Goal: Information Seeking & Learning: Learn about a topic

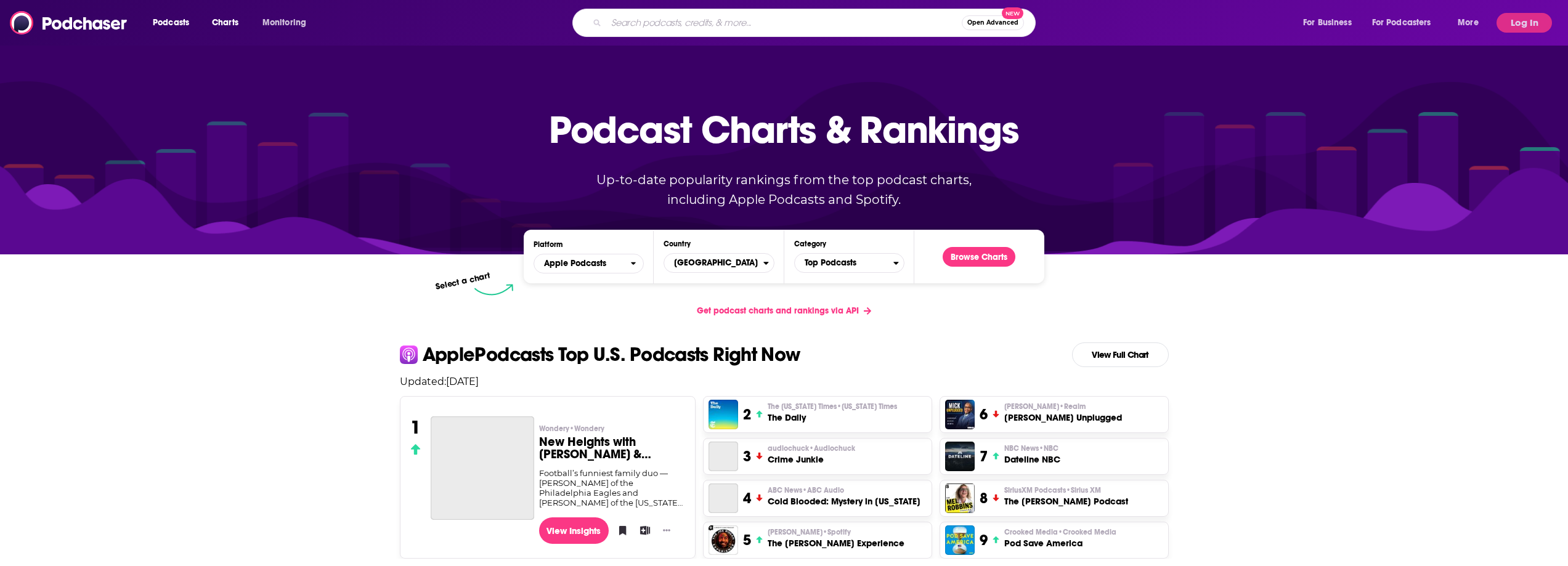
click at [766, 28] on input "Search podcasts, credits, & more..." at bounding box center [784, 23] width 356 height 20
paste input "[PERSON_NAME] Wonders"
type input "[PERSON_NAME] Wonders"
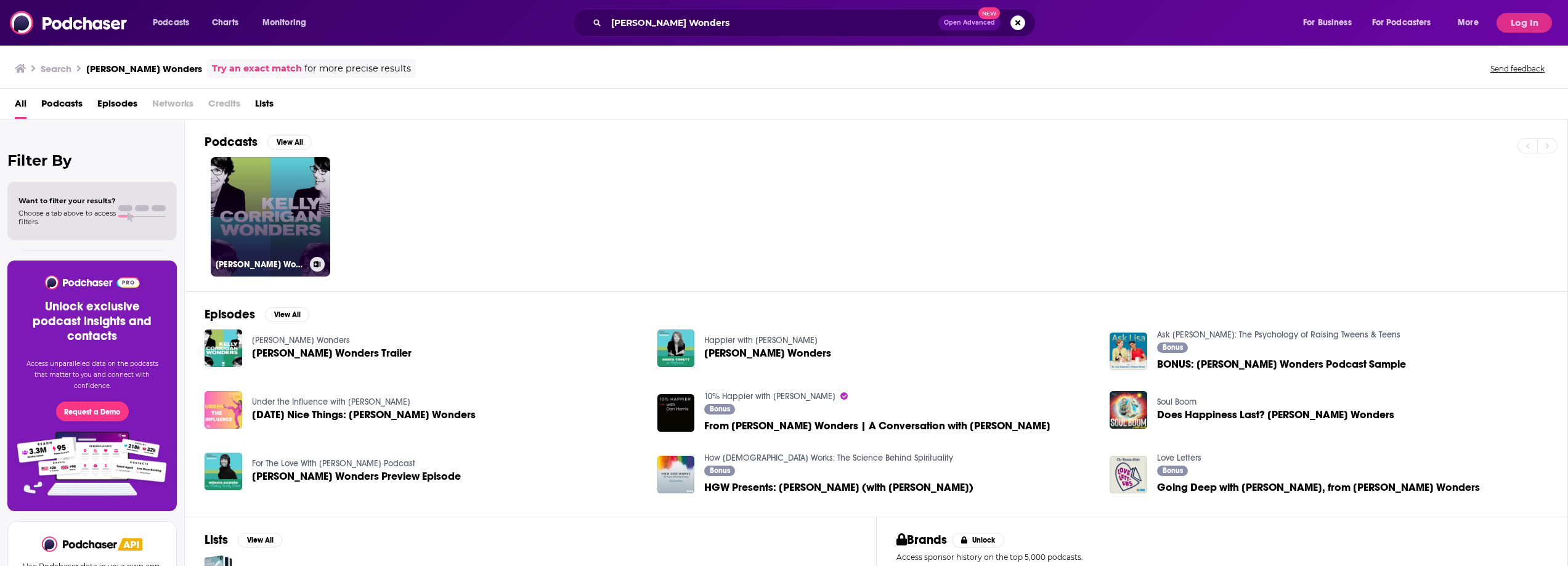
click at [302, 236] on link "[PERSON_NAME] Wonders" at bounding box center [270, 217] width 119 height 119
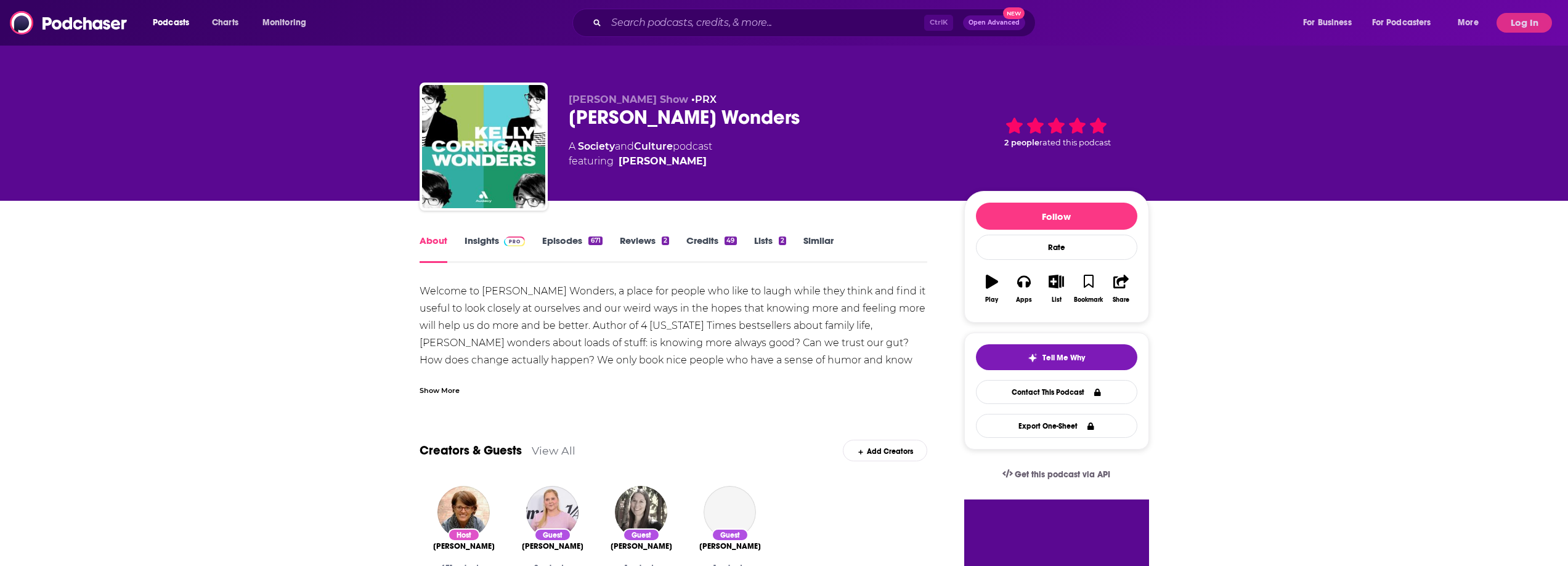
drag, startPoint x: 670, startPoint y: 317, endPoint x: 680, endPoint y: 317, distance: 10.0
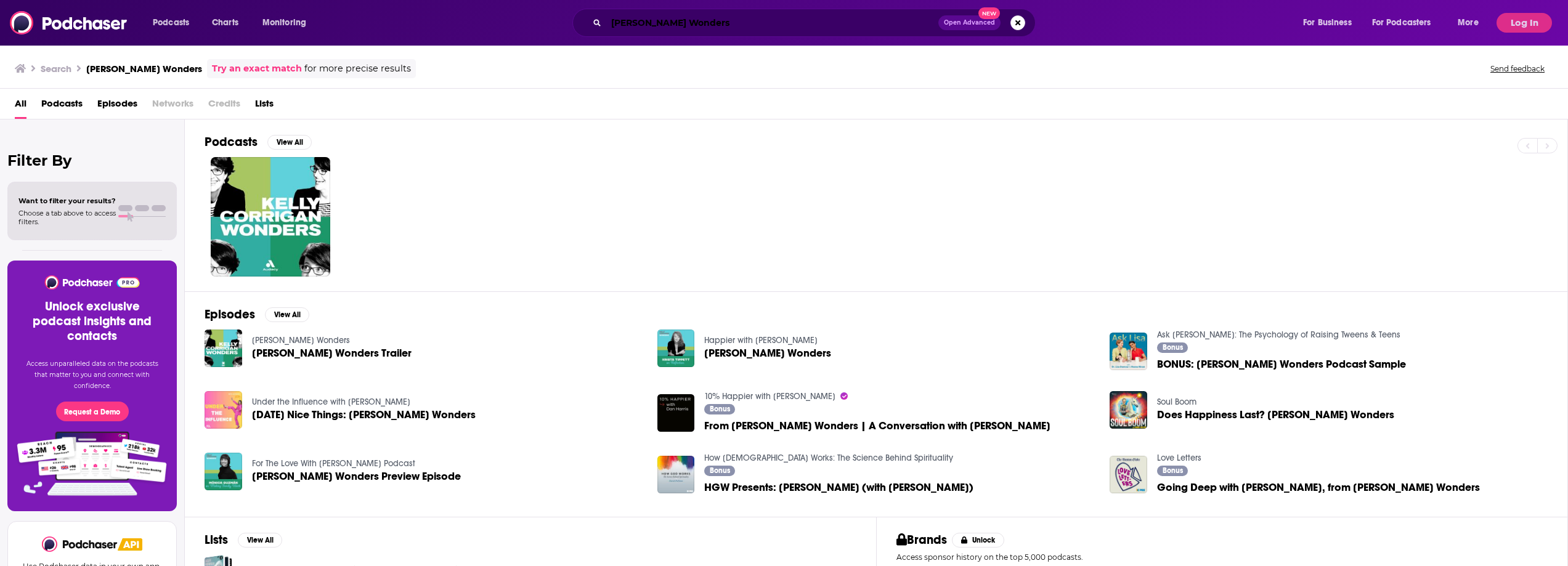
click at [741, 22] on input "[PERSON_NAME] Wonders" at bounding box center [772, 23] width 332 height 20
click at [749, 27] on input "[PERSON_NAME] Wonders" at bounding box center [772, 23] width 332 height 20
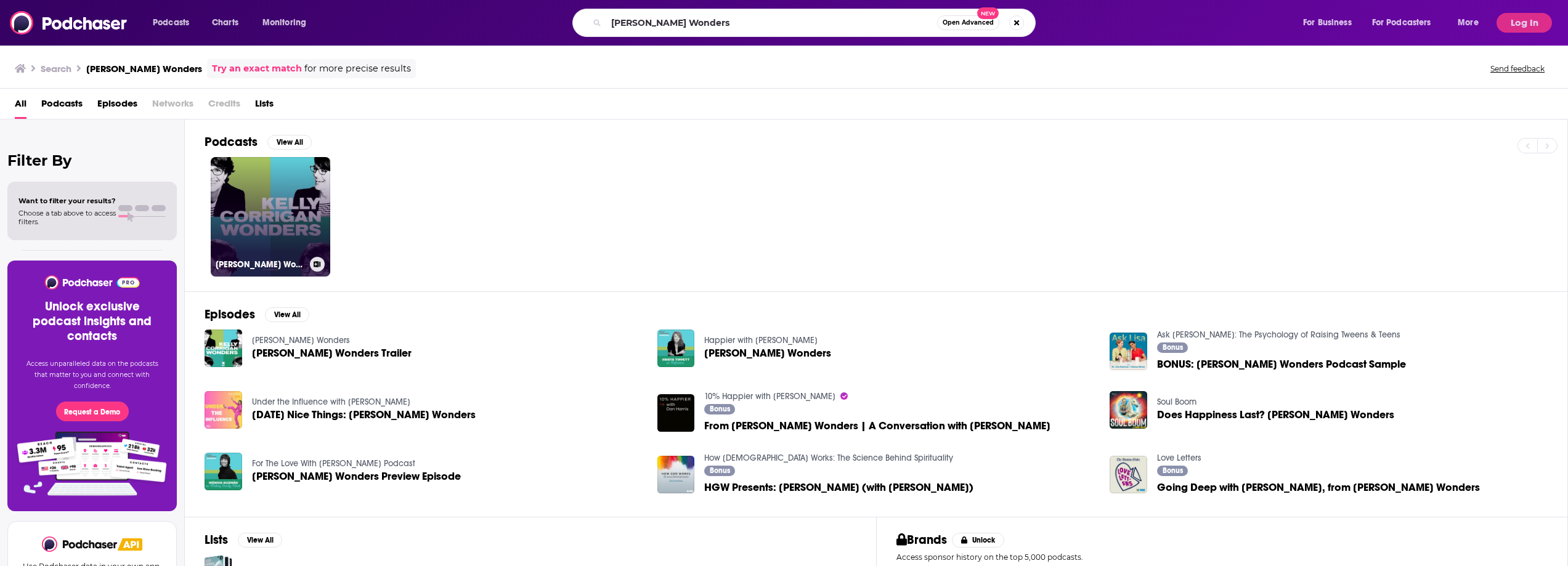
click at [287, 200] on link "[PERSON_NAME] Wonders" at bounding box center [270, 217] width 119 height 119
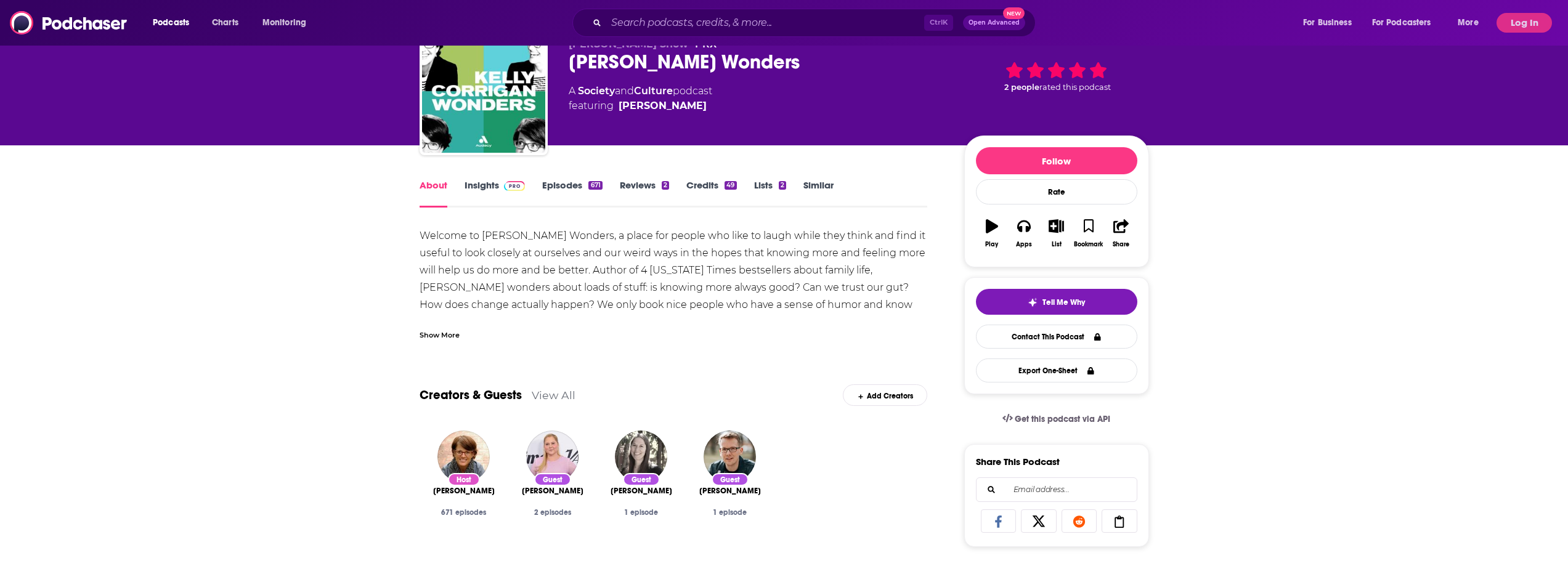
scroll to position [62, 0]
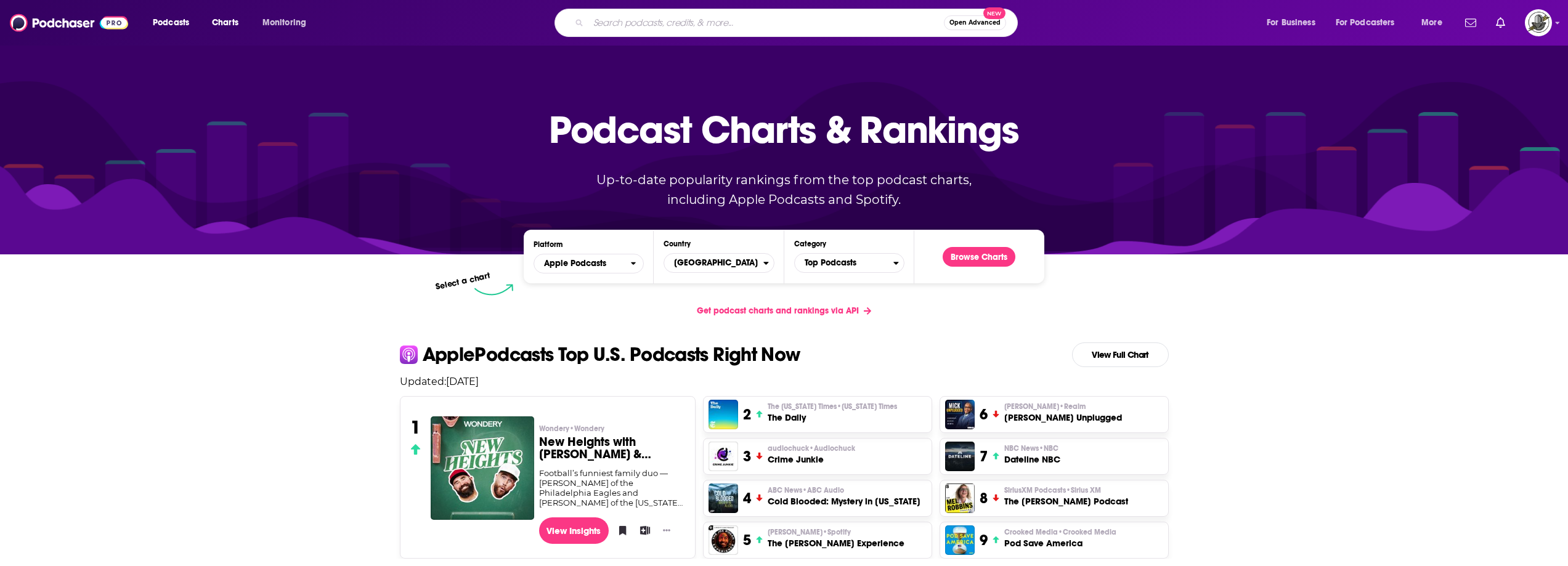
click at [672, 15] on input "Search podcasts, credits, & more..." at bounding box center [766, 23] width 356 height 20
click at [711, 22] on input "Search podcasts, credits, & more..." at bounding box center [766, 23] width 356 height 20
paste input "[PERSON_NAME] Wonders"
type input "[PERSON_NAME] Wonders"
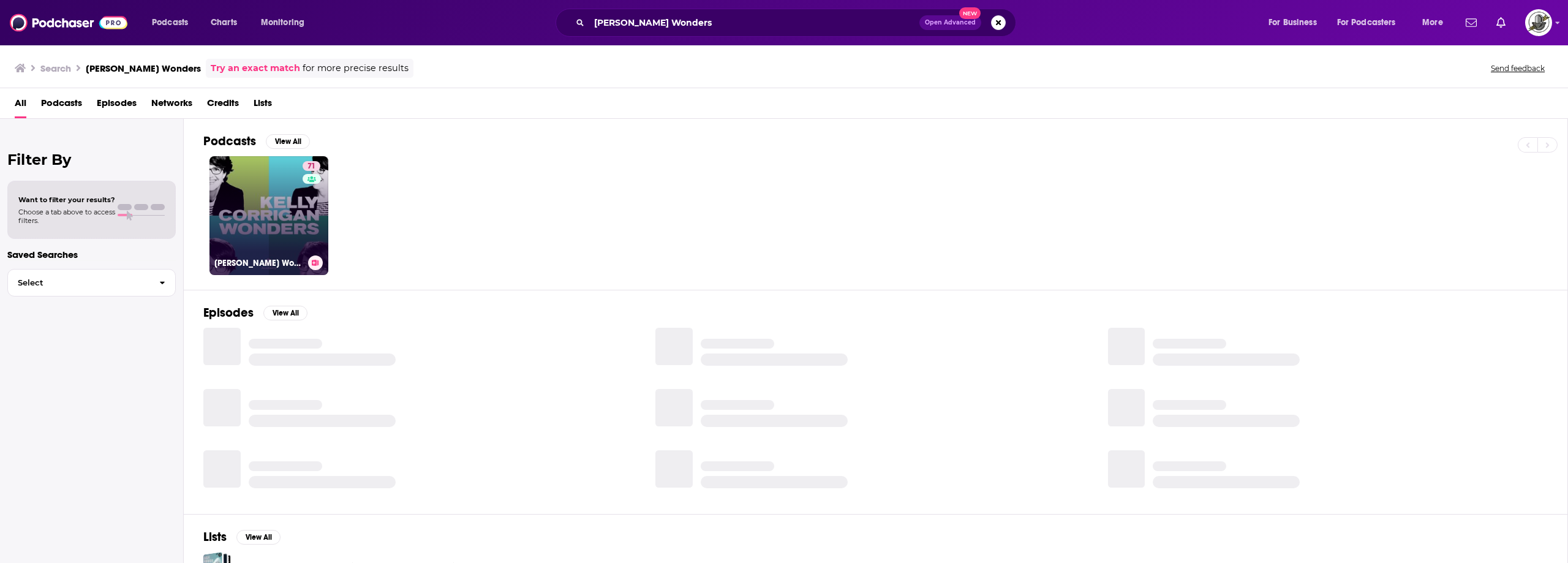
click at [295, 189] on link "71 Kelly Corrigan Wonders" at bounding box center [269, 215] width 119 height 119
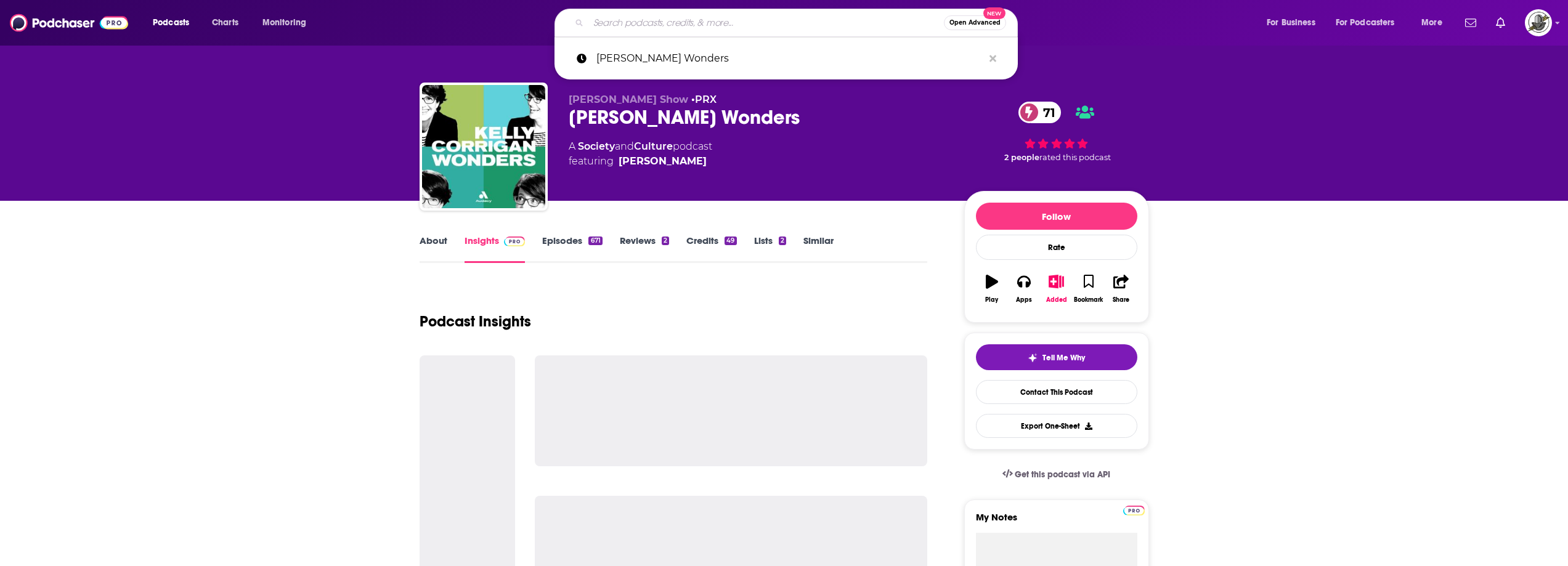
click at [778, 28] on input "Search podcasts, credits, & more..." at bounding box center [766, 23] width 356 height 20
click at [994, 55] on icon "Search podcasts, credits, & more..." at bounding box center [993, 59] width 7 height 10
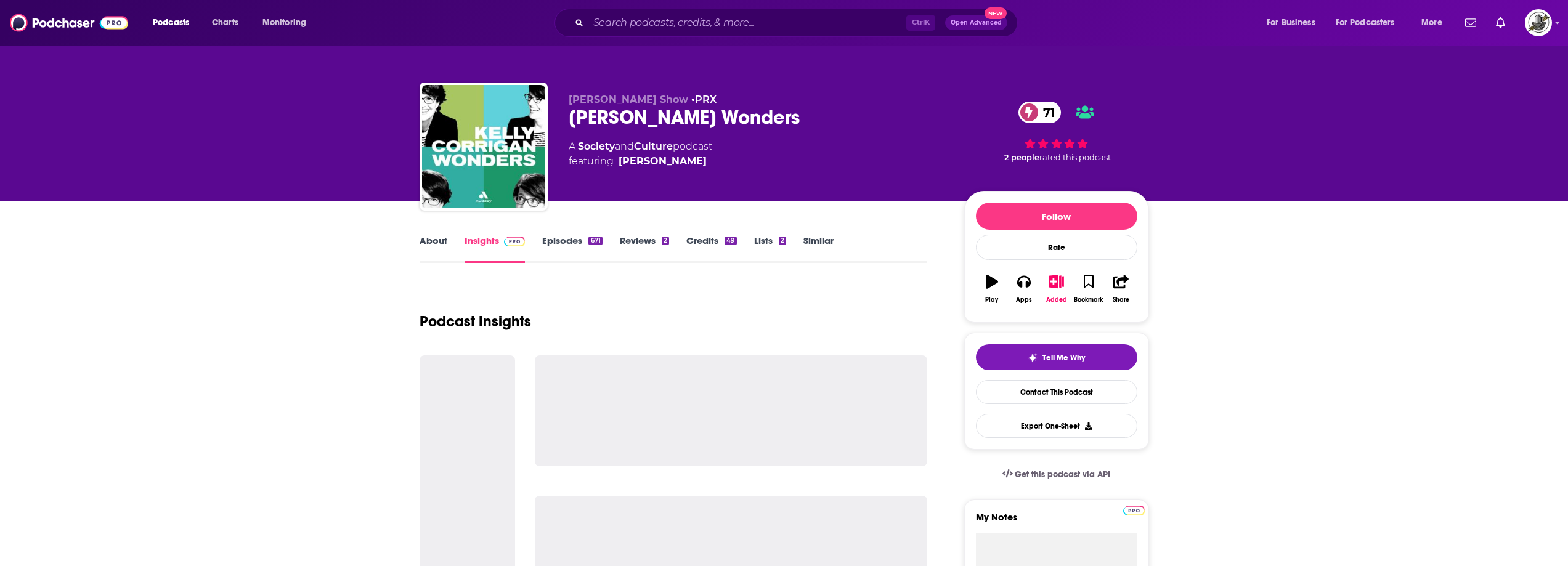
click at [902, 237] on div "About Insights Episodes 671 Reviews 2 Credits 49 Lists 2 Similar" at bounding box center [674, 248] width 508 height 30
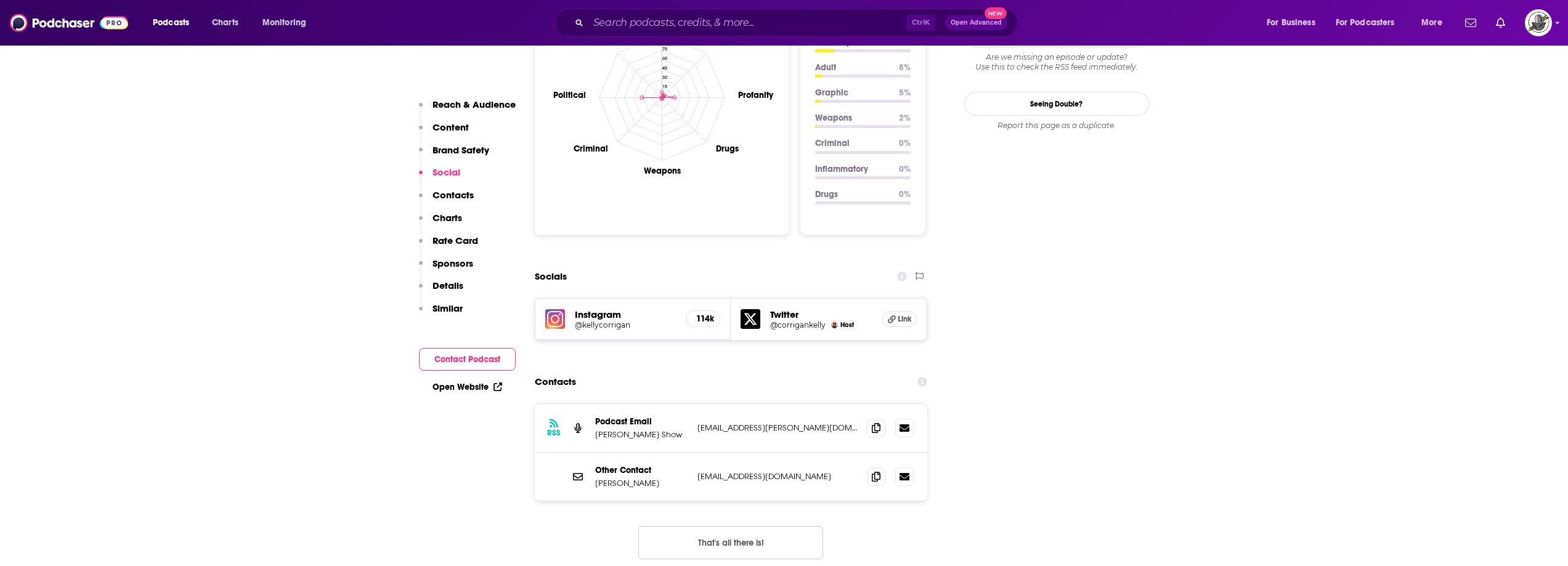
scroll to position [1232, 0]
